Goal: Task Accomplishment & Management: Manage account settings

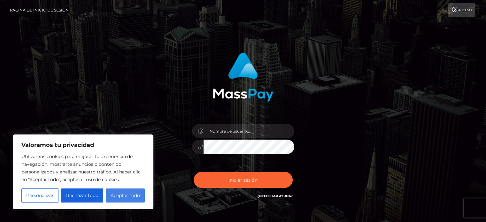
click at [114, 193] on font "Aceptar todo" at bounding box center [124, 196] width 29 height 6
checkbox input "true"
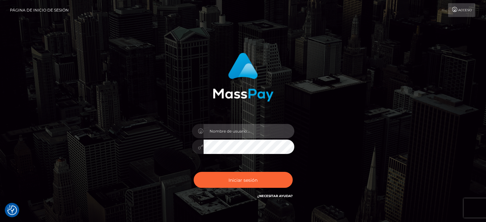
click at [224, 134] on input "text" at bounding box center [248, 131] width 91 height 14
type input "[EMAIL_ADDRESS][DOMAIN_NAME]"
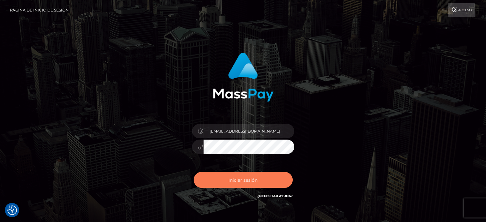
click at [233, 180] on font "Iniciar sesión" at bounding box center [242, 180] width 29 height 6
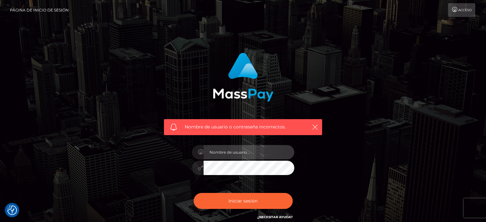
click at [231, 152] on input "text" at bounding box center [248, 152] width 91 height 14
type input "[EMAIL_ADDRESS][DOMAIN_NAME]"
